Goal: Task Accomplishment & Management: Manage account settings

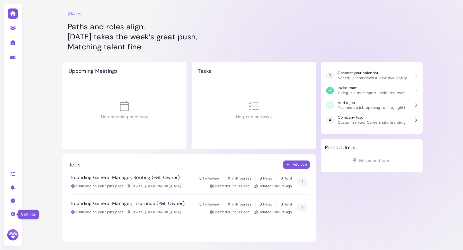
click at [12, 216] on icon at bounding box center [13, 214] width 6 height 5
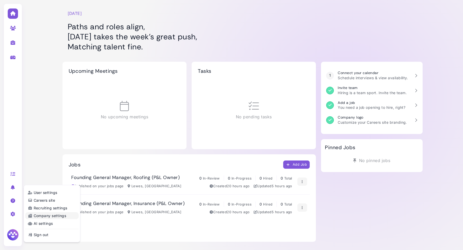
click at [49, 216] on link "Company settings" at bounding box center [51, 215] width 53 height 7
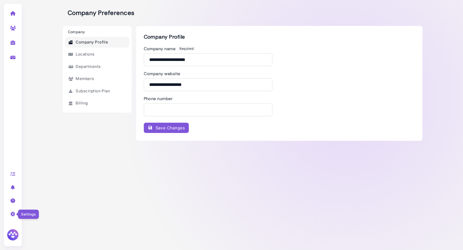
click at [13, 216] on icon at bounding box center [13, 214] width 6 height 5
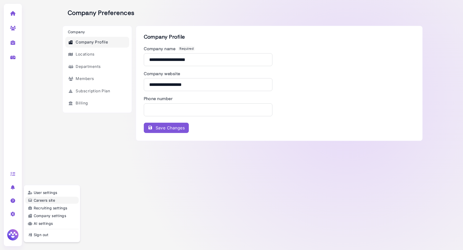
click at [60, 202] on link "Careers site" at bounding box center [51, 200] width 53 height 7
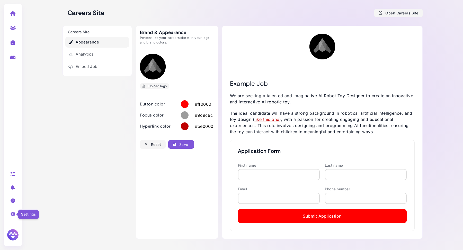
click at [12, 214] on icon at bounding box center [13, 214] width 6 height 5
click at [41, 225] on link "AI settings" at bounding box center [51, 223] width 53 height 7
select select "******"
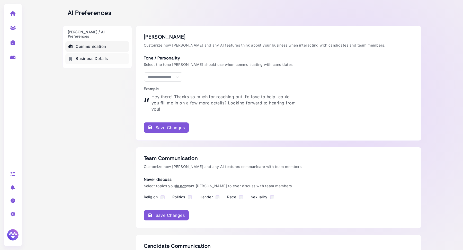
click at [116, 59] on link "Business Details" at bounding box center [97, 58] width 64 height 11
